Goal: Transaction & Acquisition: Purchase product/service

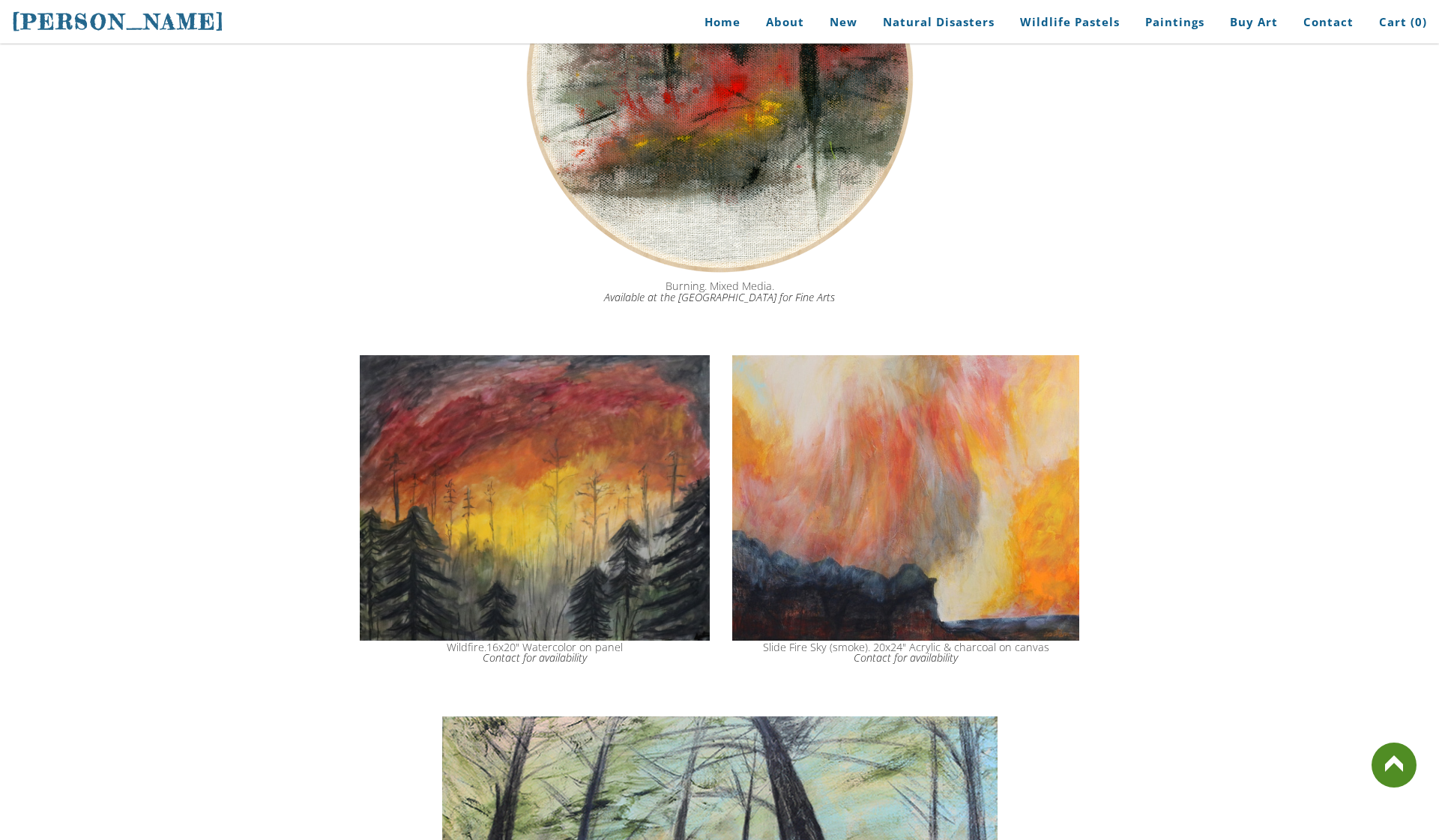
scroll to position [1799, 0]
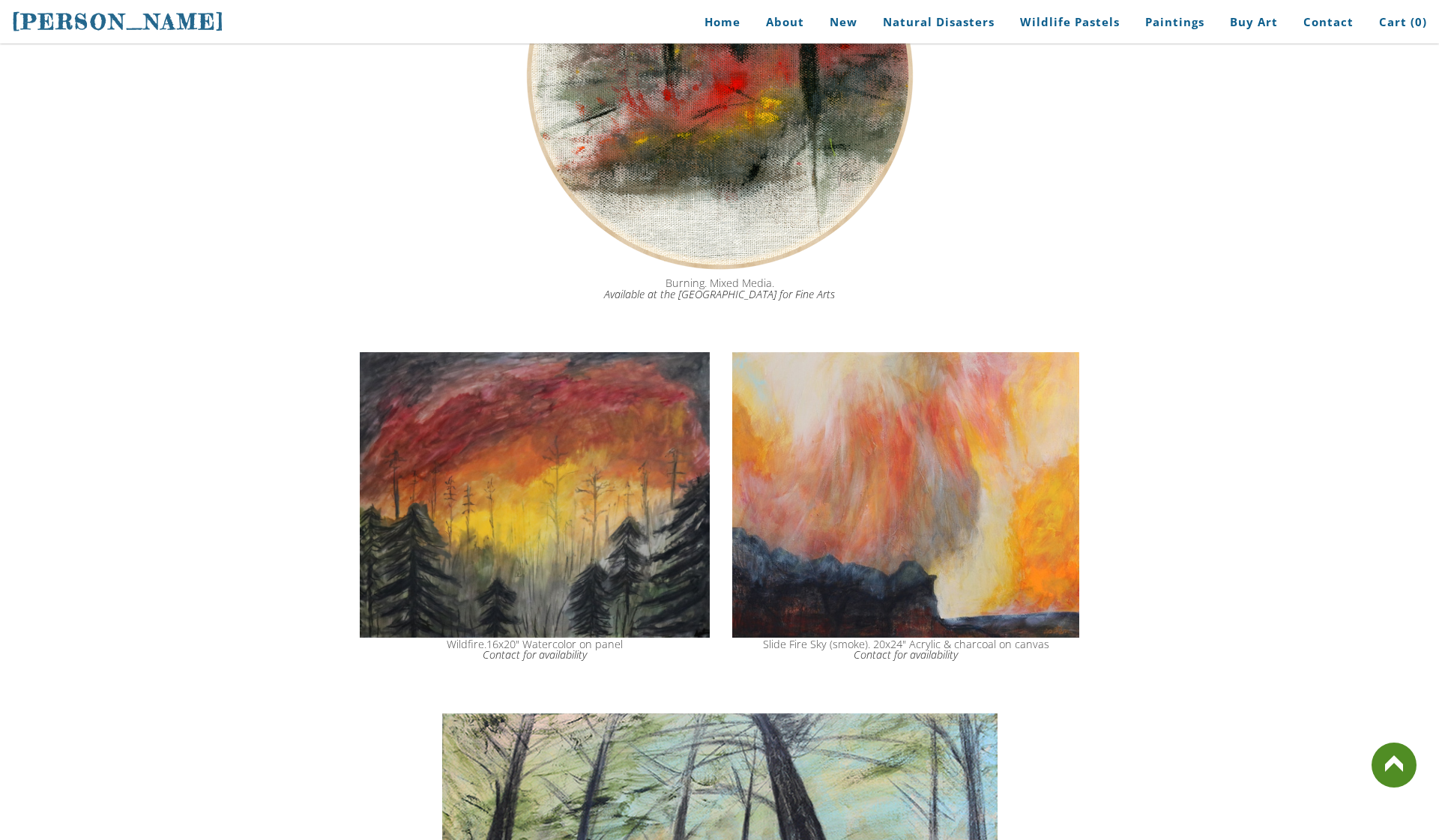
click at [1023, 516] on img at bounding box center [905, 495] width 347 height 285
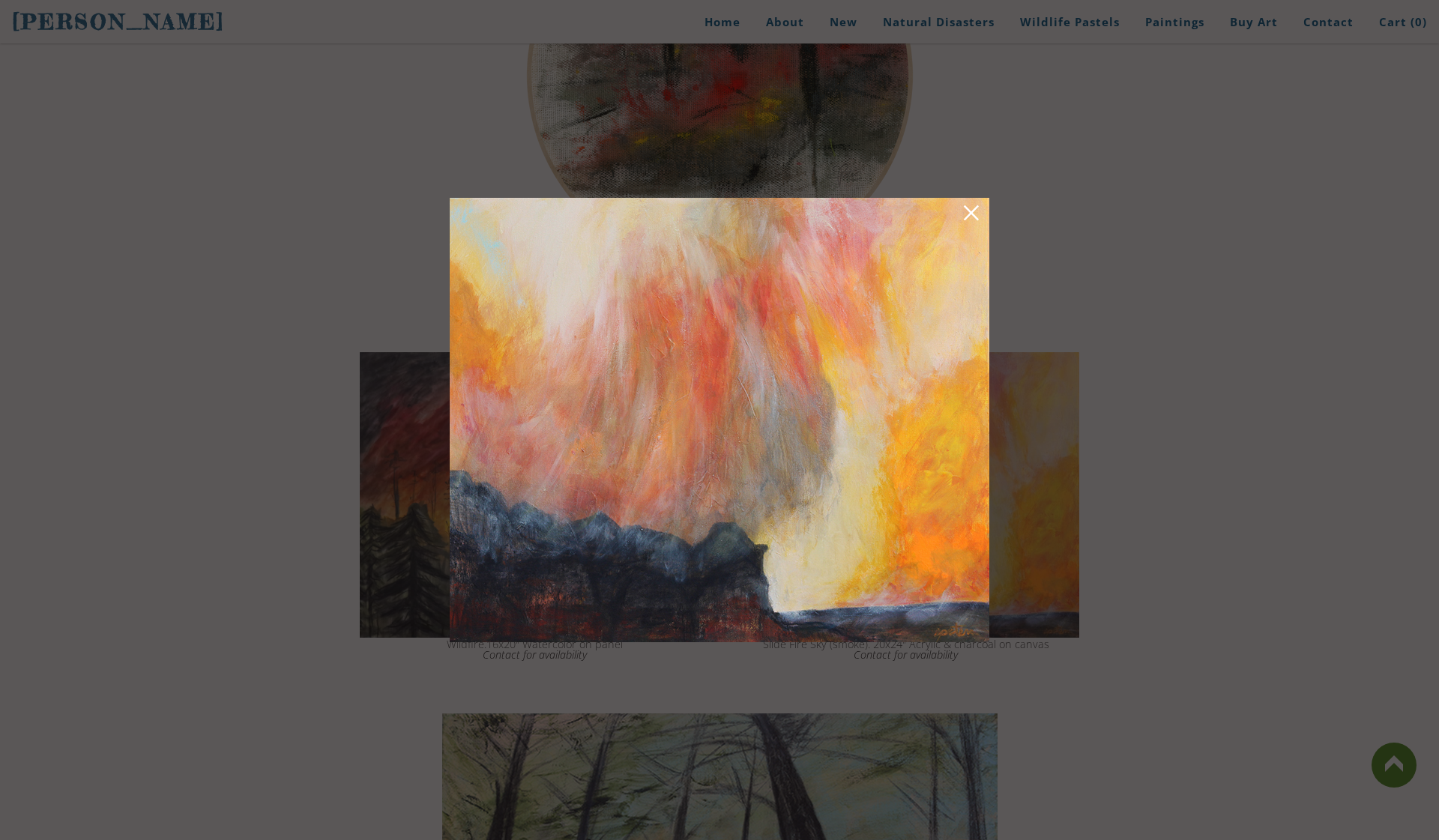
click at [965, 218] on link at bounding box center [971, 215] width 21 height 23
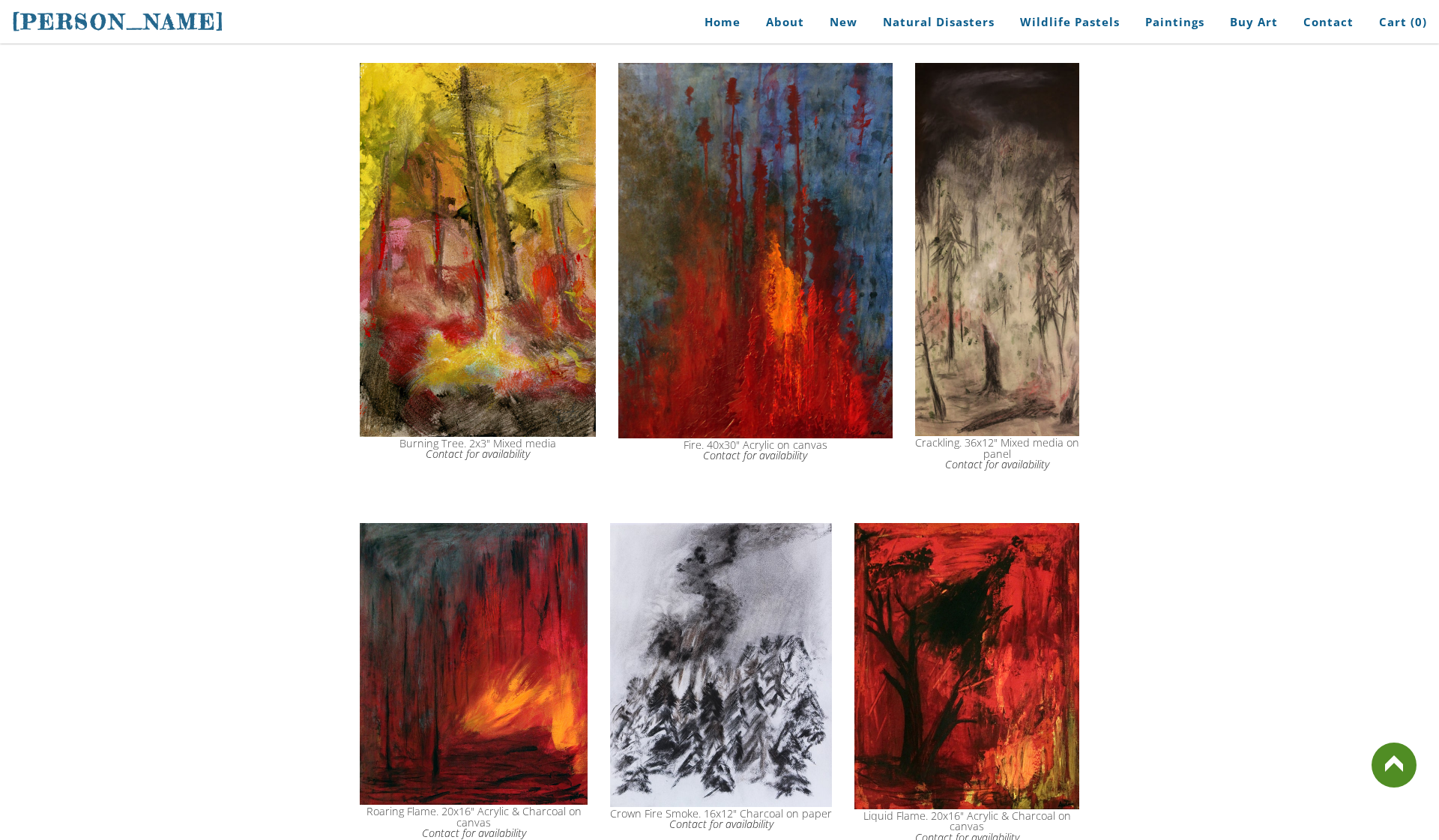
scroll to position [765, 0]
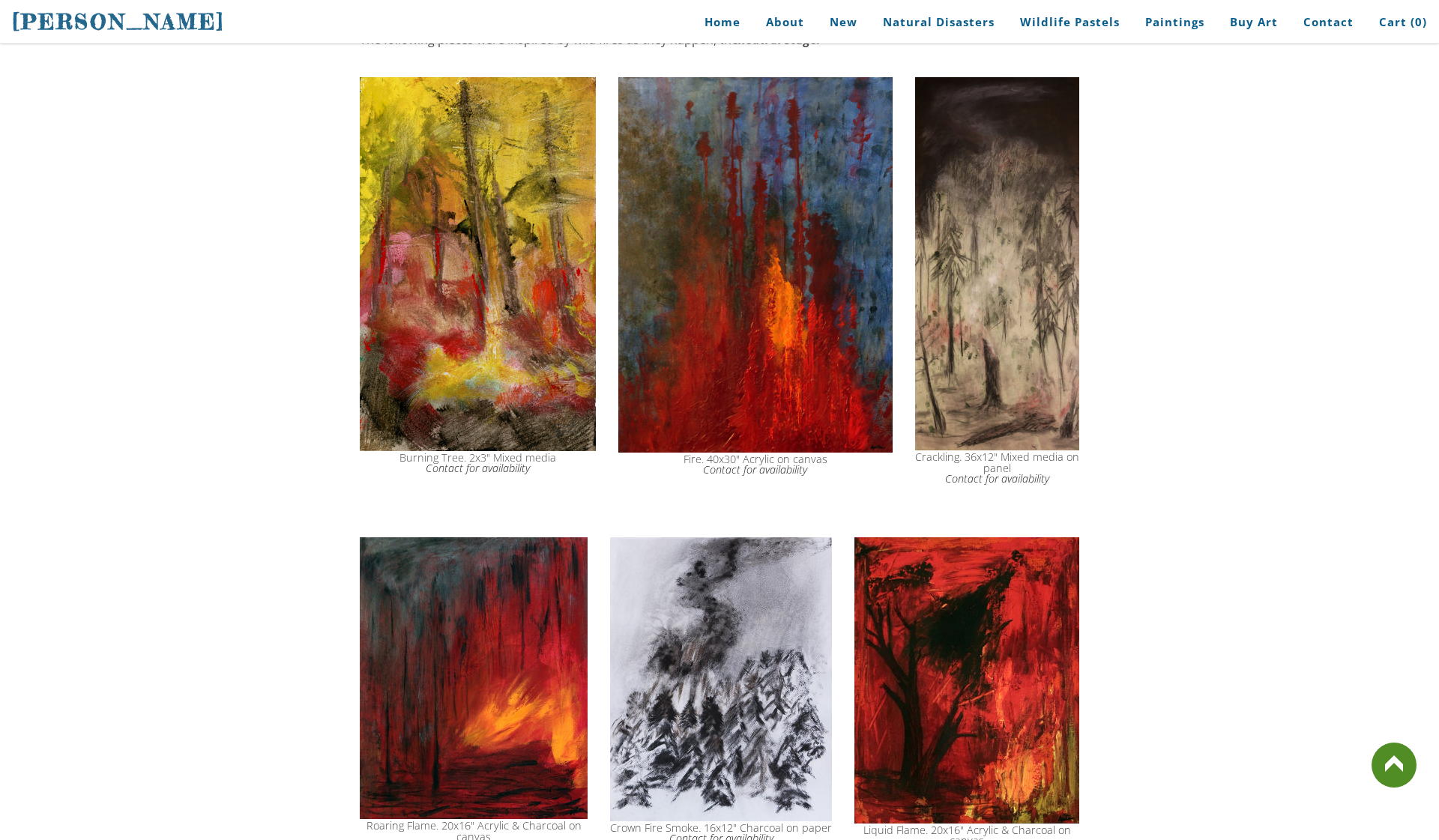
click at [437, 730] on img at bounding box center [474, 678] width 228 height 282
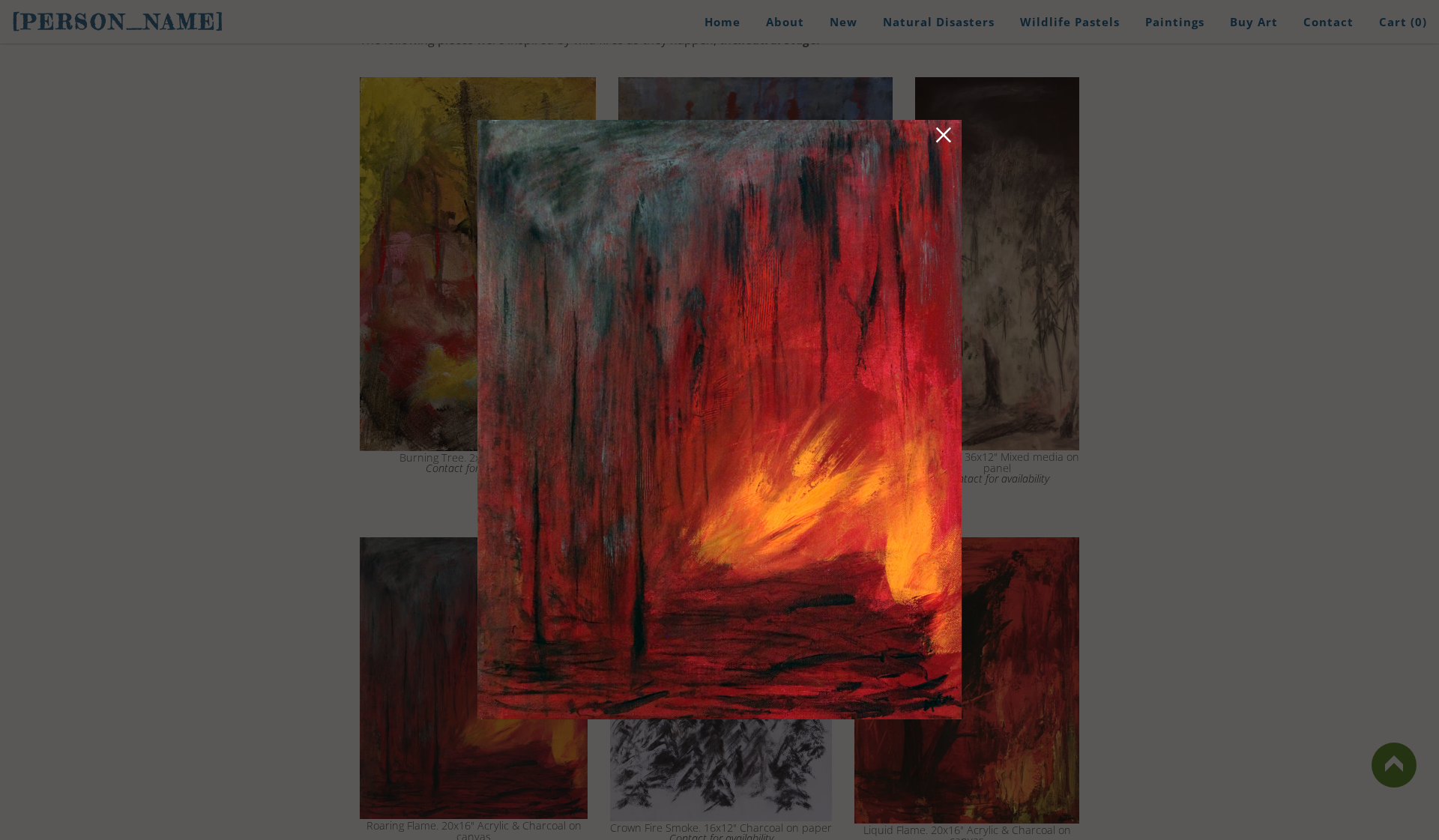
click at [944, 141] on link at bounding box center [944, 137] width 21 height 23
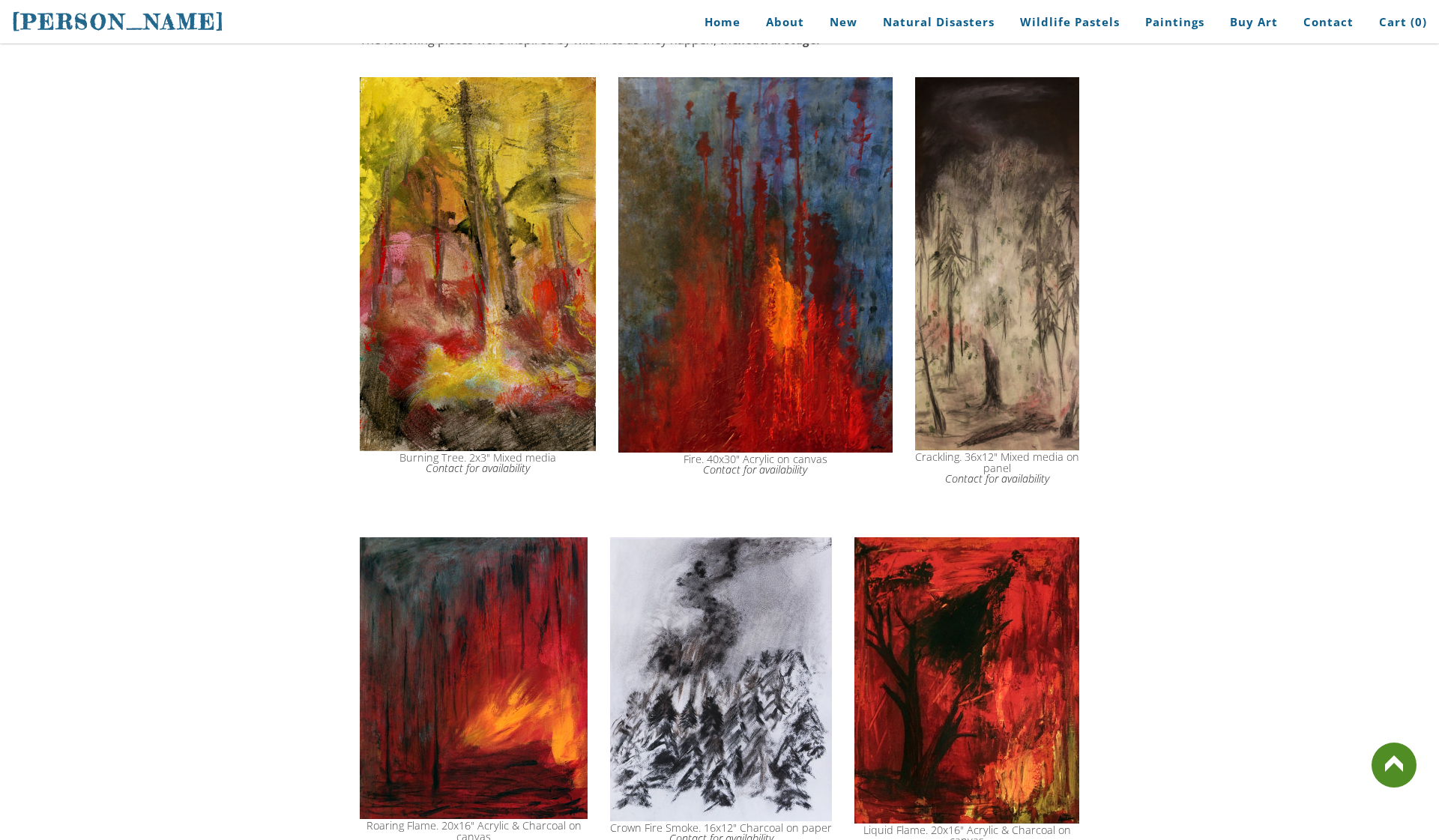
click at [749, 461] on div "Fire. 40x30" Acrylic on canvas Contact for availability" at bounding box center [755, 464] width 274 height 22
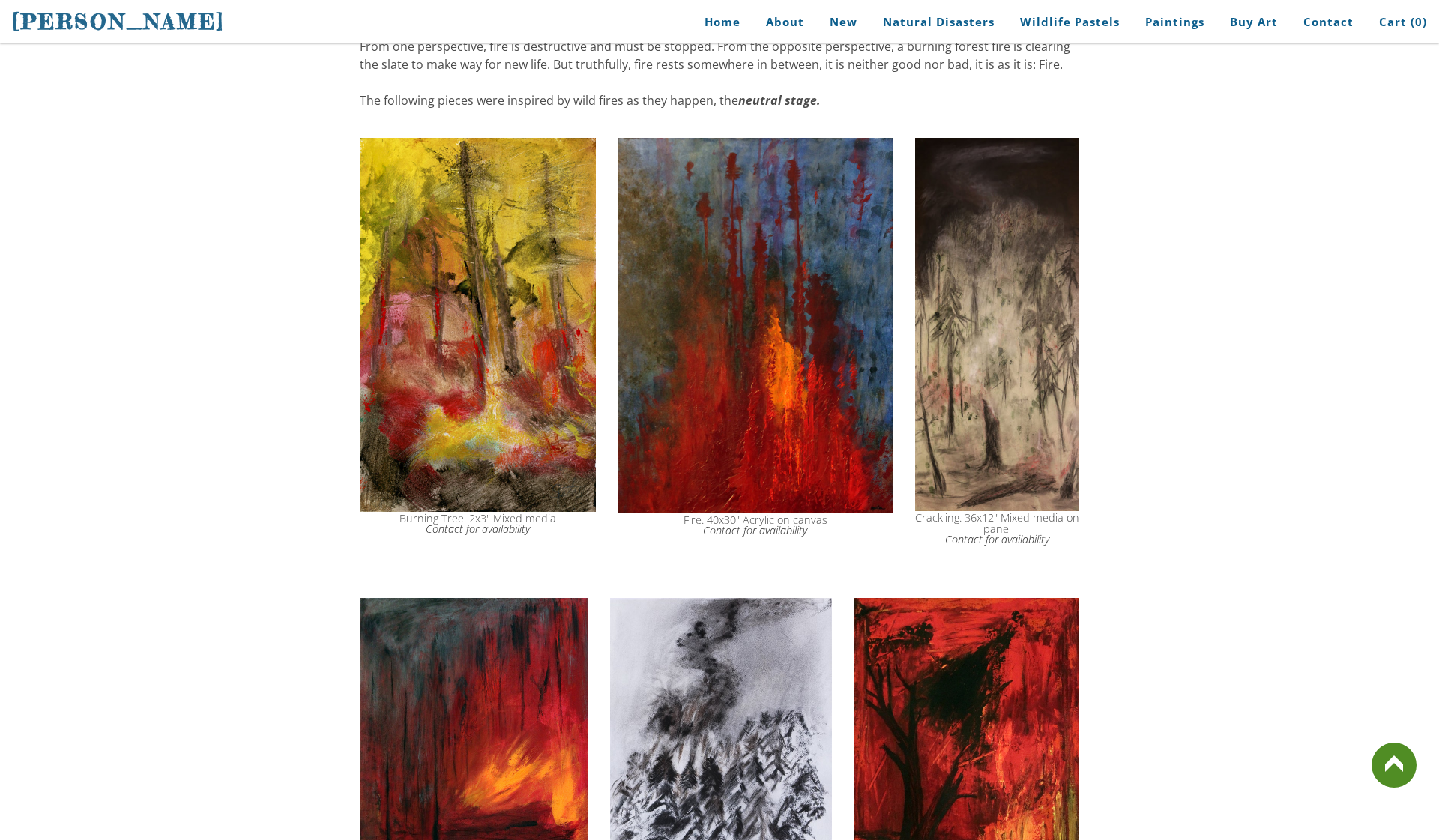
scroll to position [703, 0]
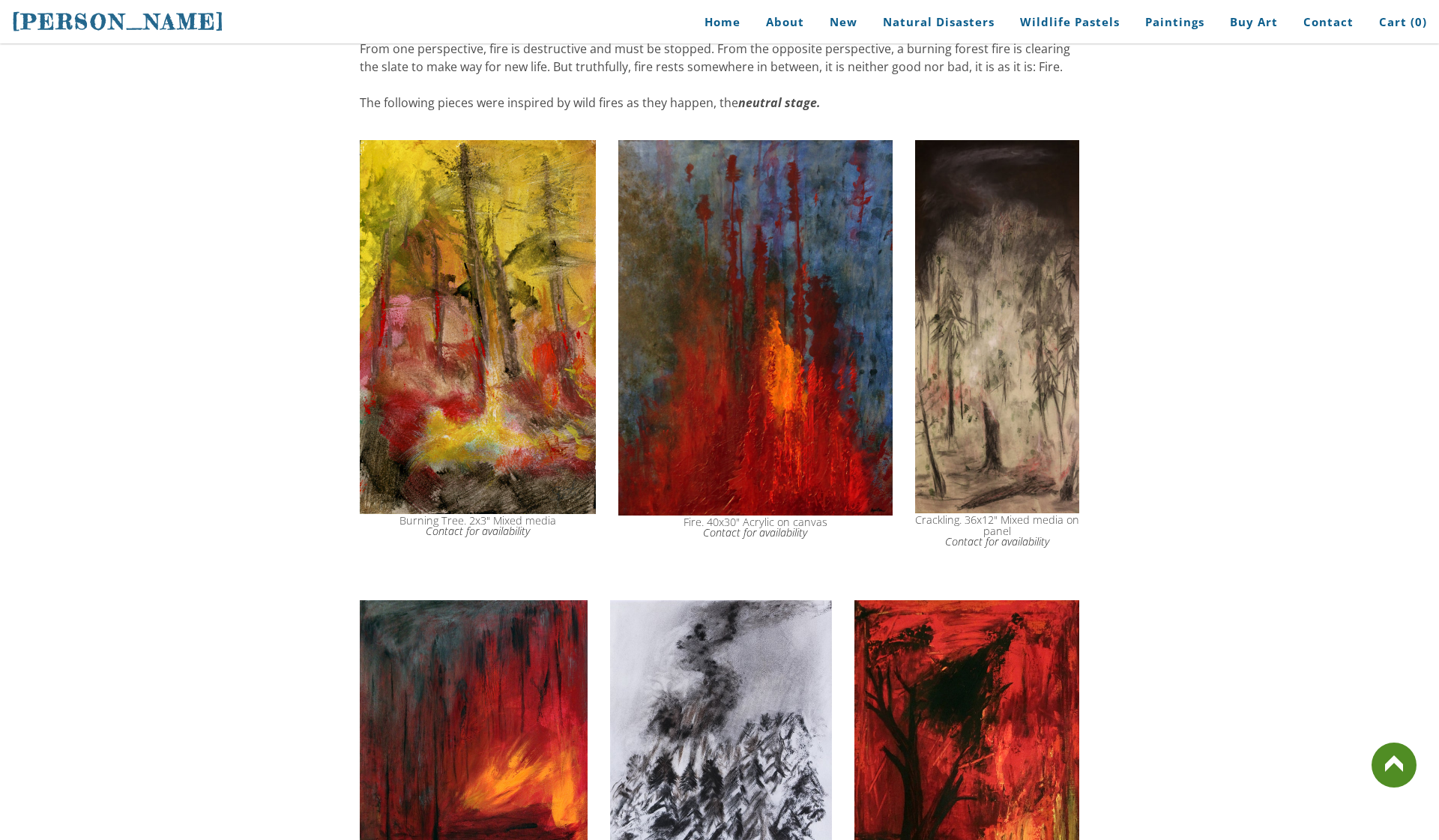
click at [751, 538] on icon "Contact for availability" at bounding box center [755, 532] width 104 height 14
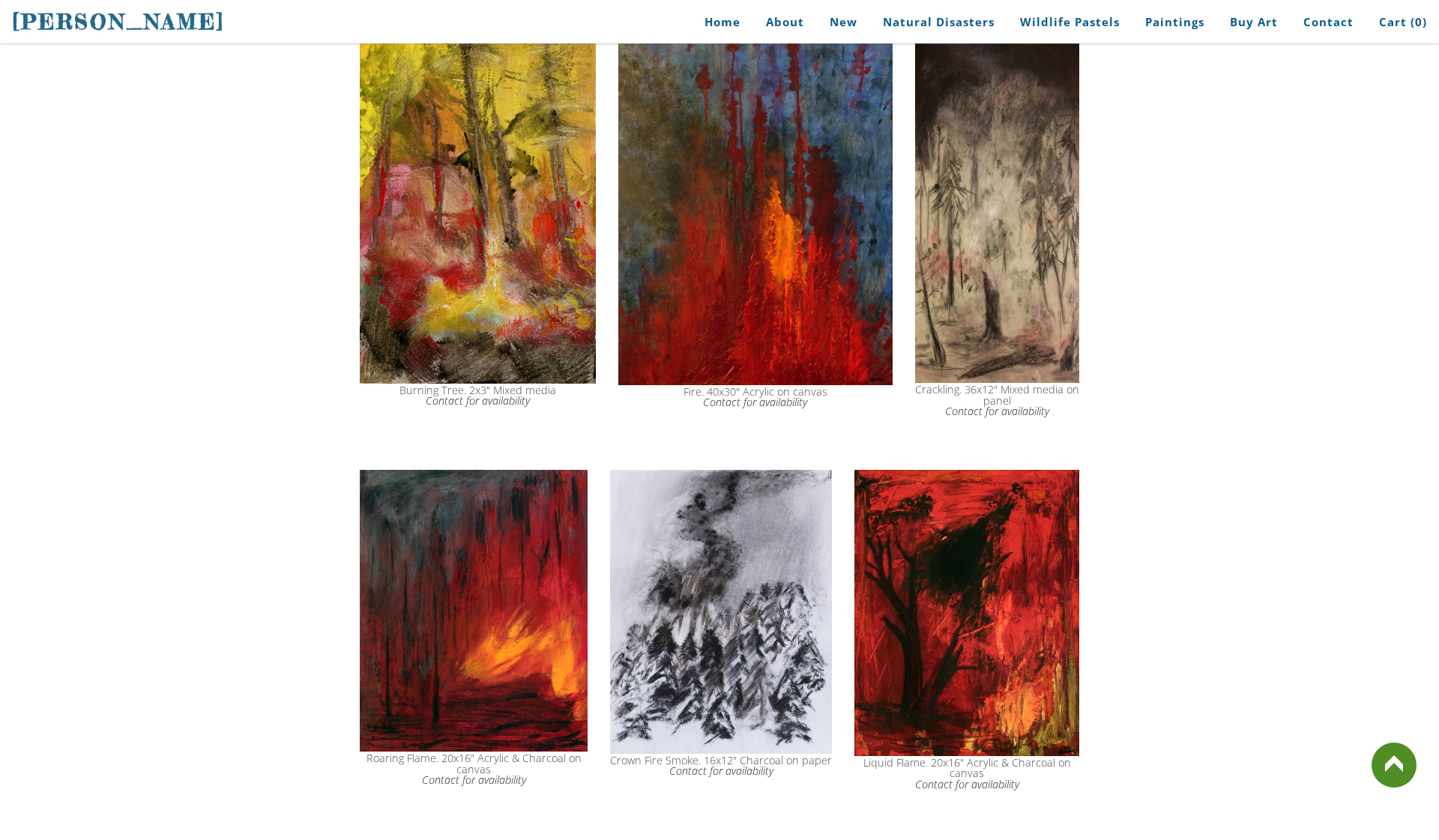
scroll to position [830, 0]
